Goal: Navigation & Orientation: Find specific page/section

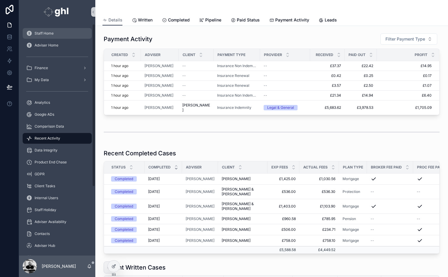
click at [43, 29] on div "Staff Home" at bounding box center [57, 34] width 62 height 10
